Goal: Task Accomplishment & Management: Use online tool/utility

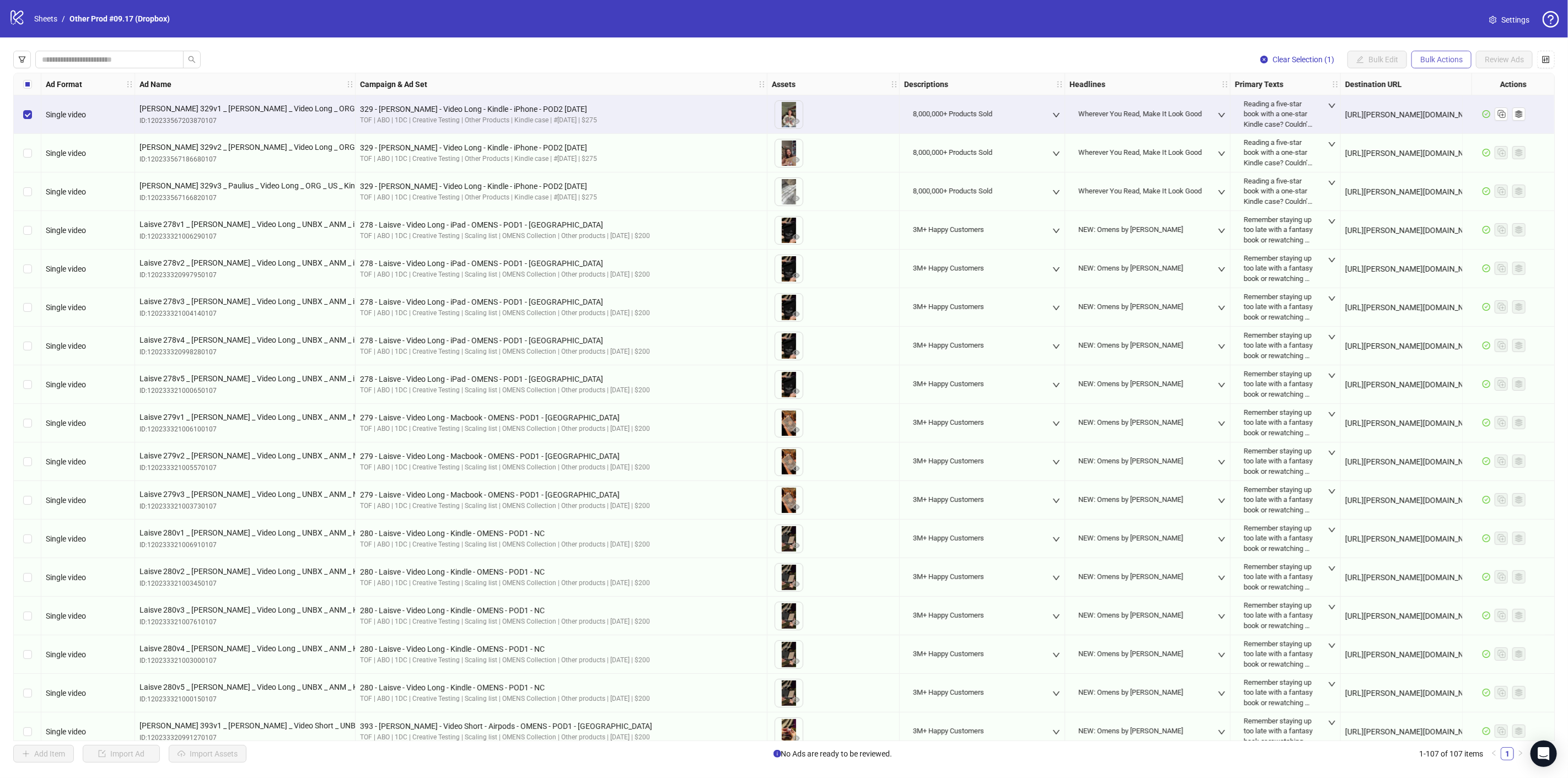
click at [1463, 55] on button "Bulk Actions" at bounding box center [1441, 60] width 60 height 18
click at [925, 57] on div "Clear Selection (1) Bulk Edit Bulk Actions Review Ads" at bounding box center [784, 60] width 1541 height 18
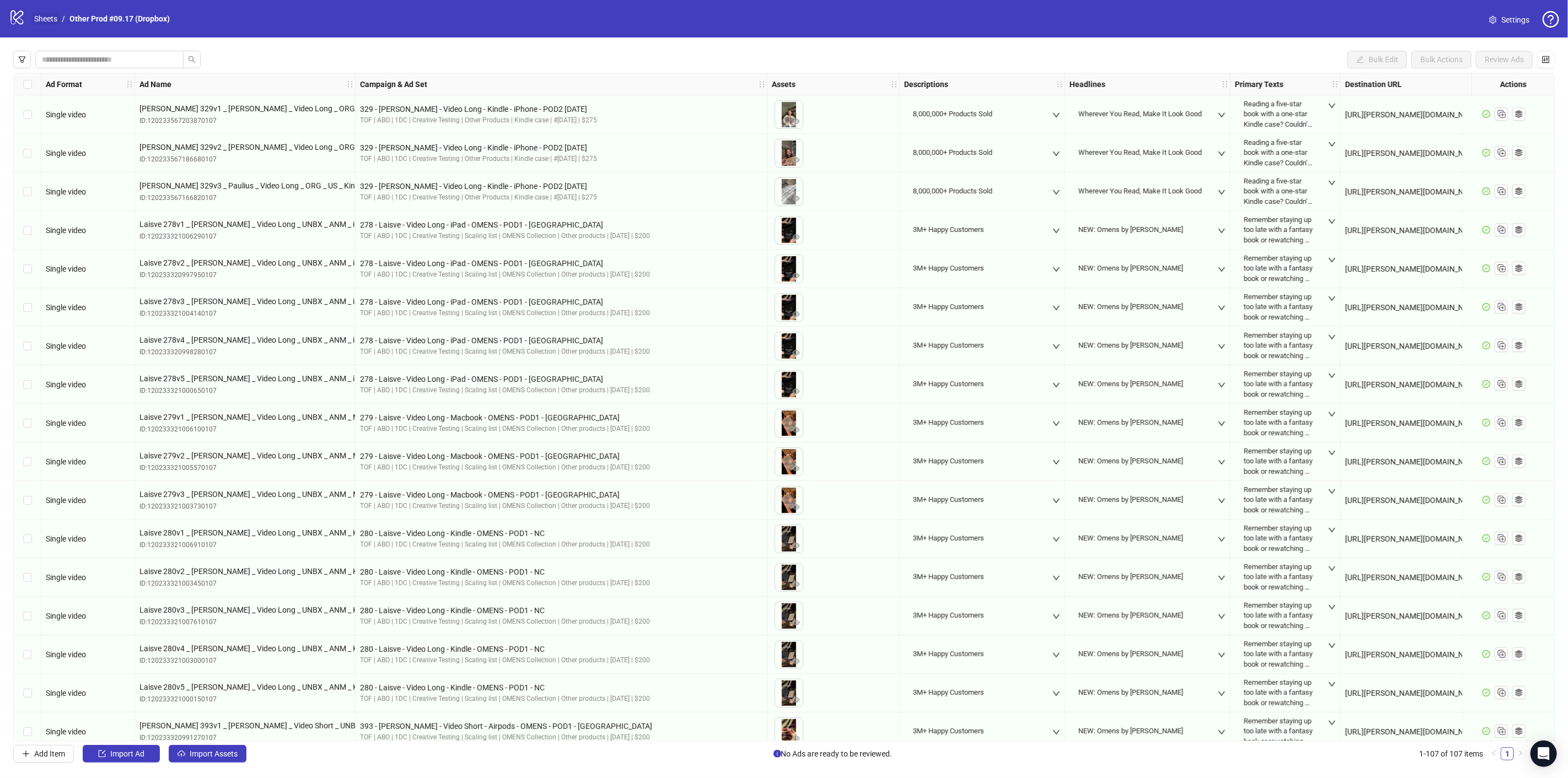
click at [40, 15] on link "Sheets" at bounding box center [45, 18] width 27 height 12
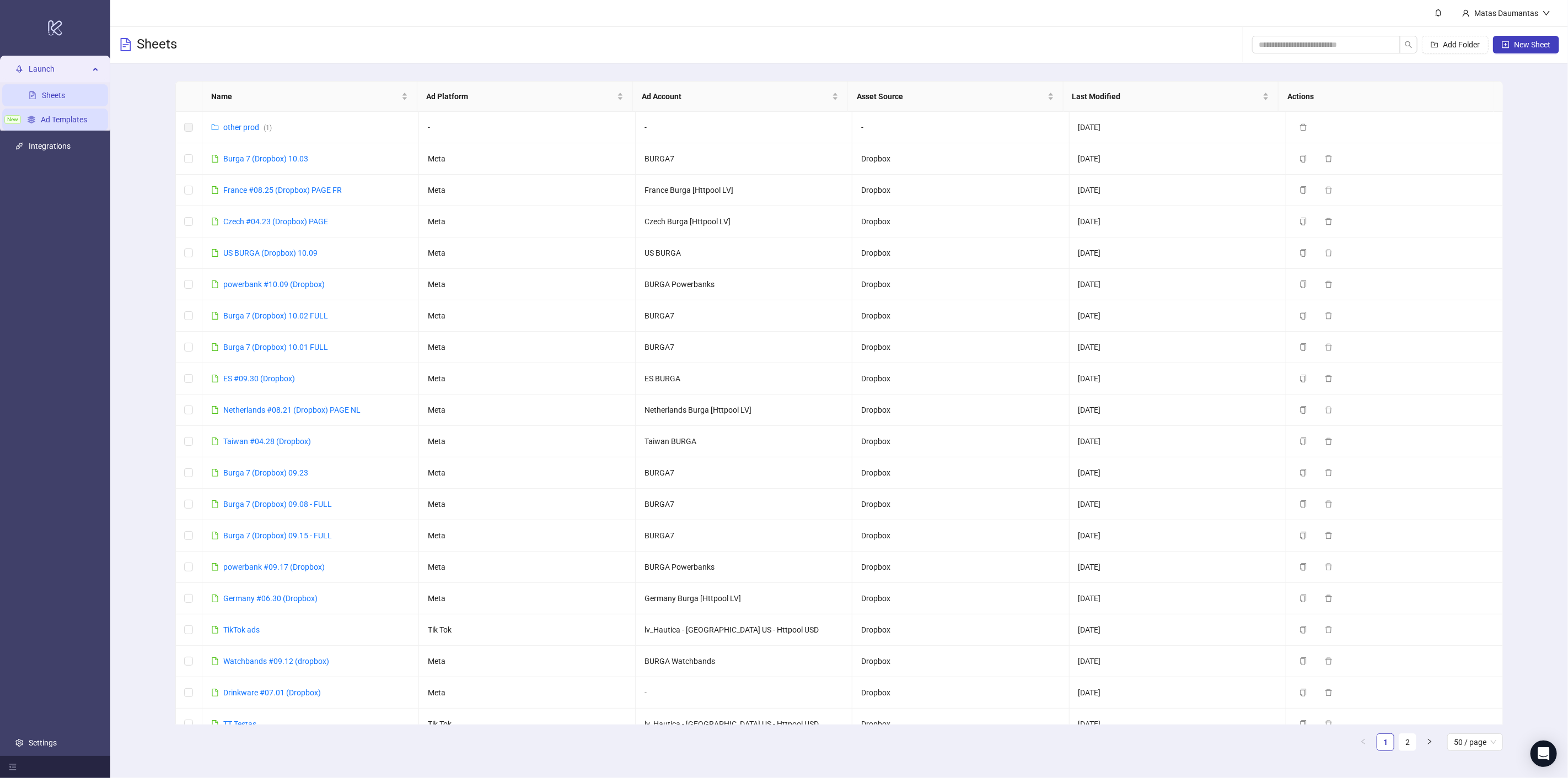
click at [60, 122] on link "Ad Templates" at bounding box center [64, 120] width 46 height 9
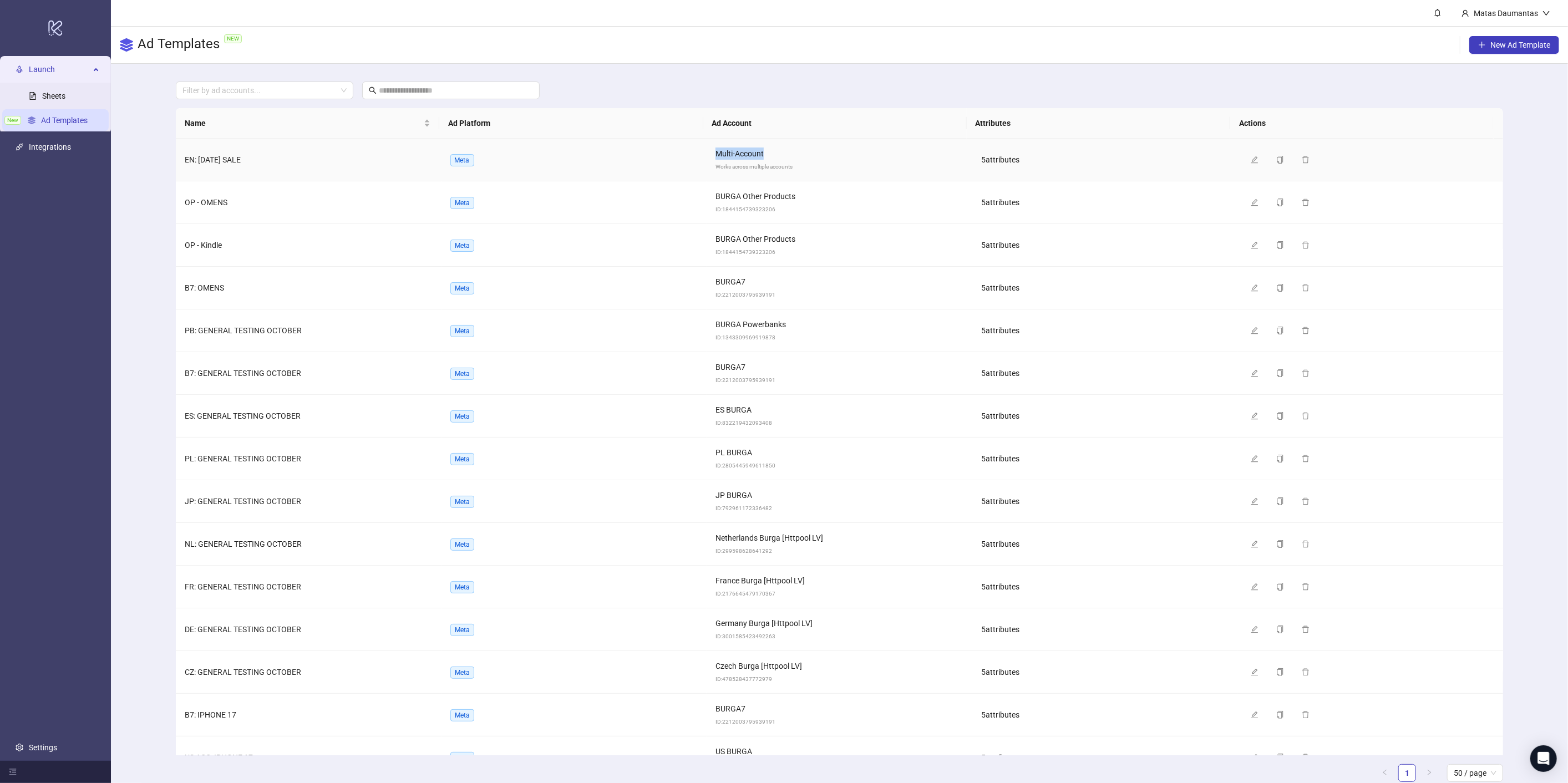
drag, startPoint x: 710, startPoint y: 152, endPoint x: 765, endPoint y: 153, distance: 55.0
click at [765, 153] on td "Multi-Account Works across multiple accounts" at bounding box center [839, 160] width 266 height 43
click at [1251, 156] on icon "edit" at bounding box center [1255, 159] width 7 height 7
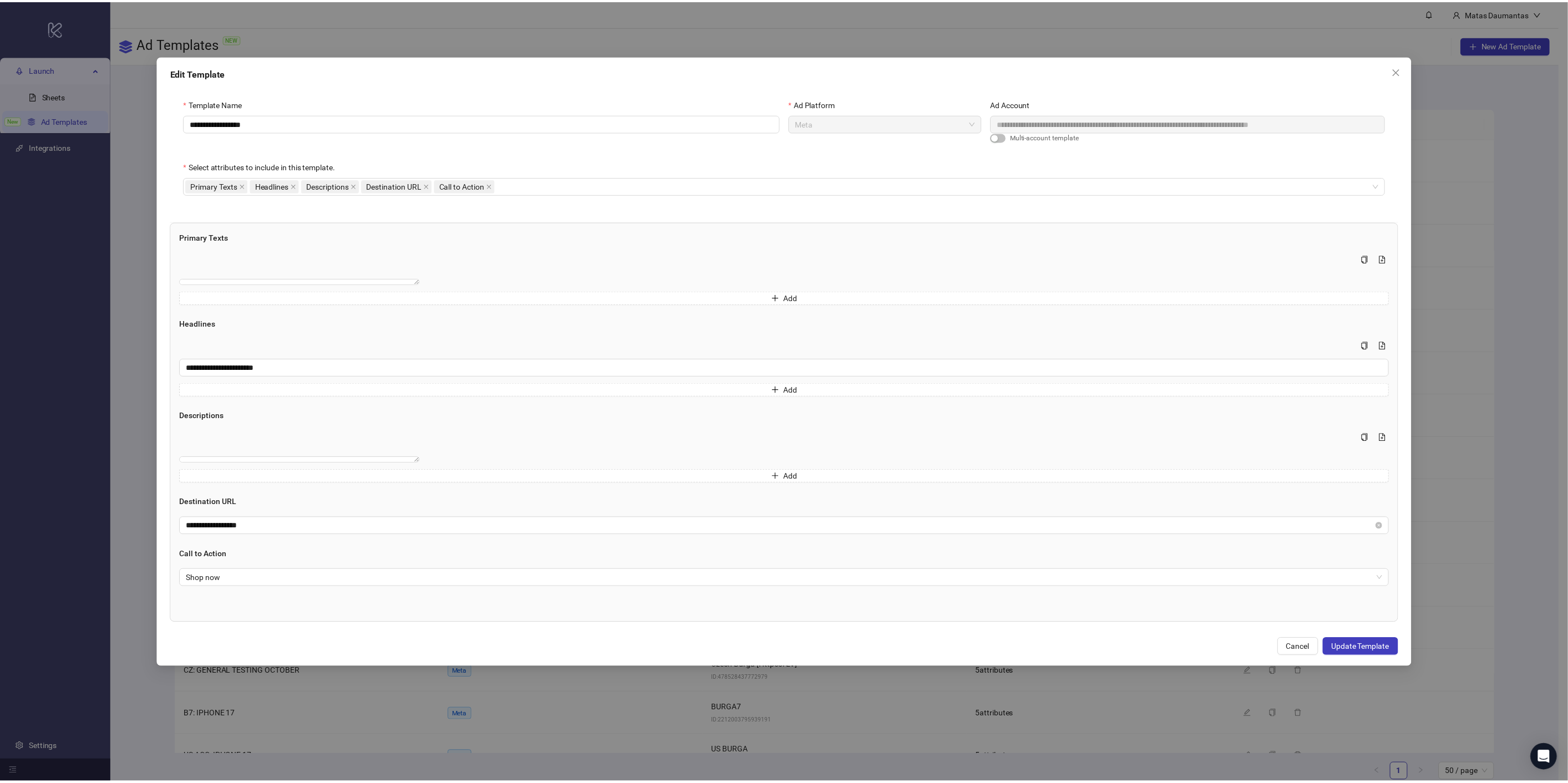
scroll to position [20, 0]
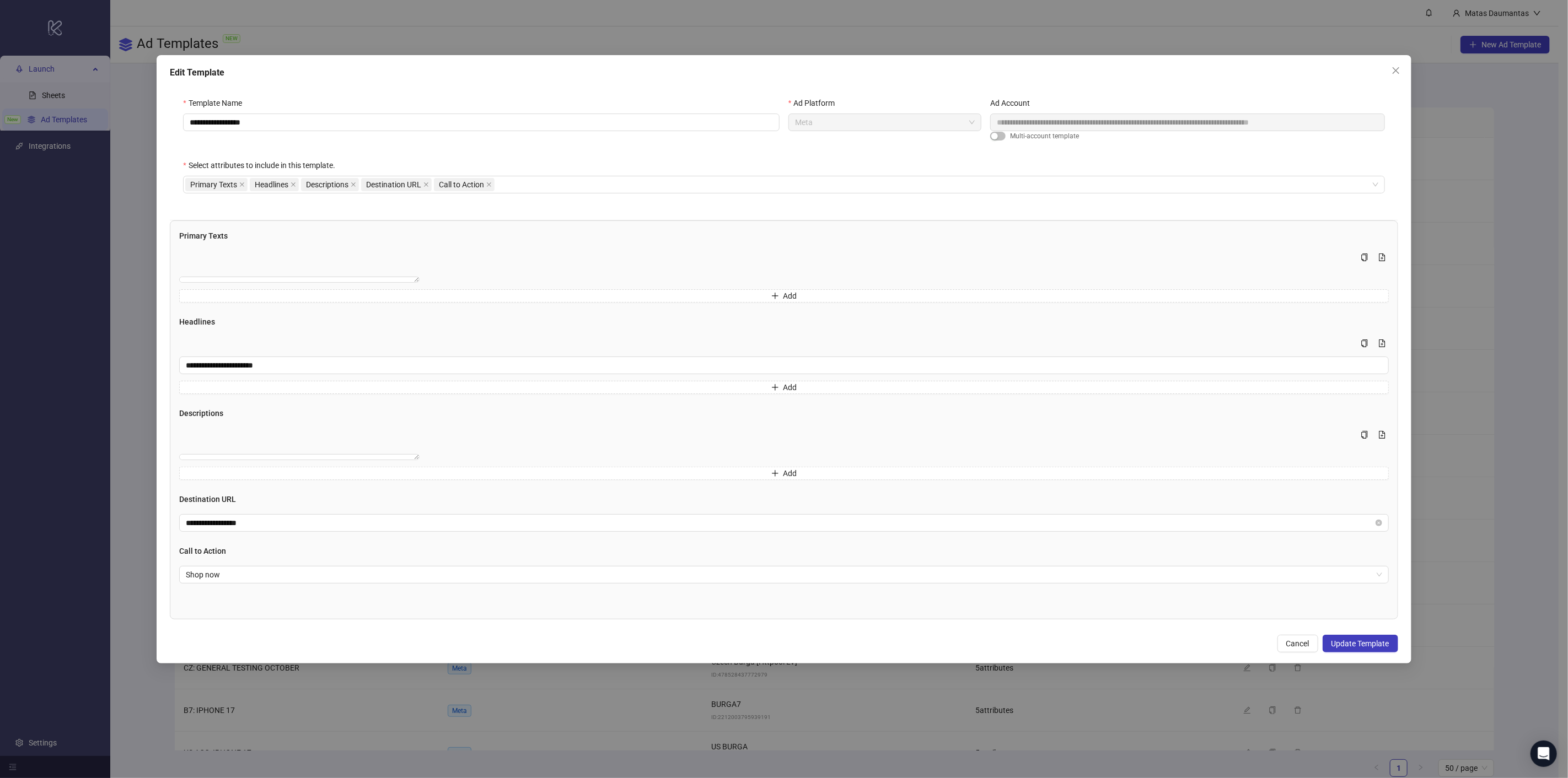
drag, startPoint x: 1389, startPoint y: 72, endPoint x: 1159, endPoint y: 197, distance: 261.8
click at [1389, 72] on span "Close" at bounding box center [1396, 71] width 18 height 9
